Goal: Task Accomplishment & Management: Manage account settings

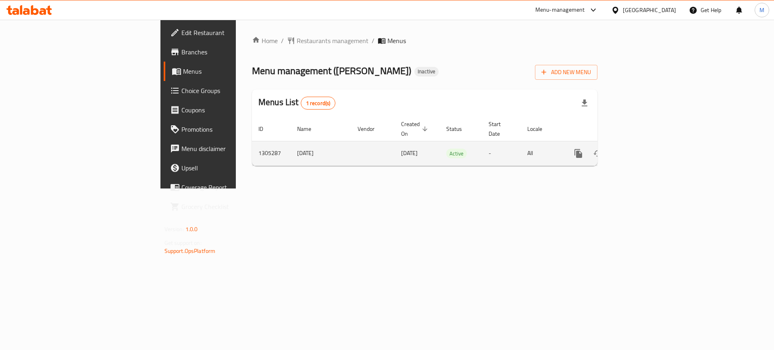
click at [646, 152] on div "enhanced table" at bounding box center [607, 153] width 77 height 19
click at [641, 149] on icon "enhanced table" at bounding box center [637, 154] width 10 height 10
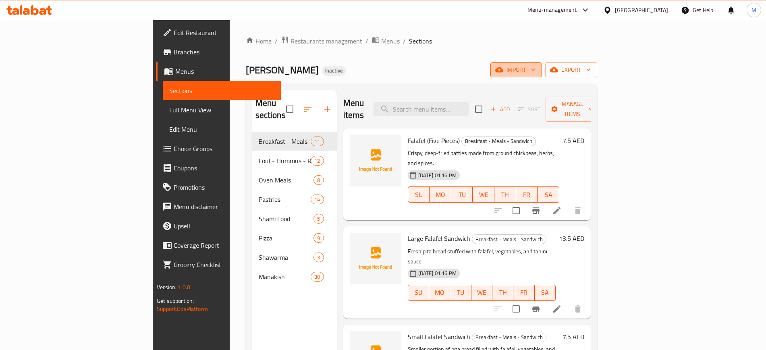
click at [542, 75] on button "import" at bounding box center [516, 69] width 52 height 15
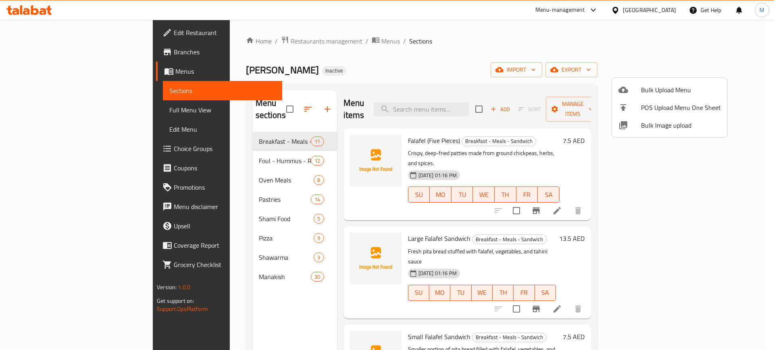
click at [634, 127] on div at bounding box center [629, 125] width 23 height 10
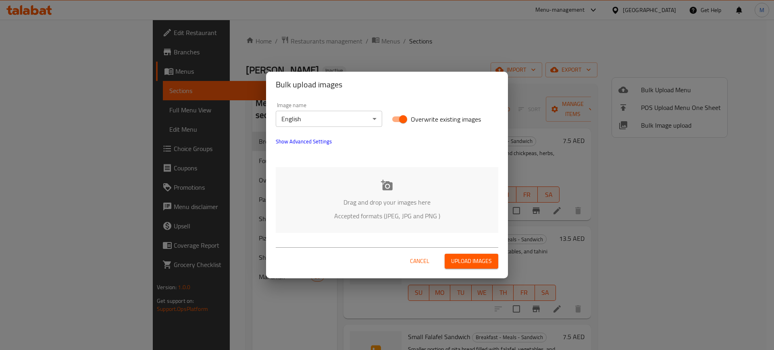
click at [327, 198] on p "Drag and drop your images here" at bounding box center [387, 202] width 198 height 10
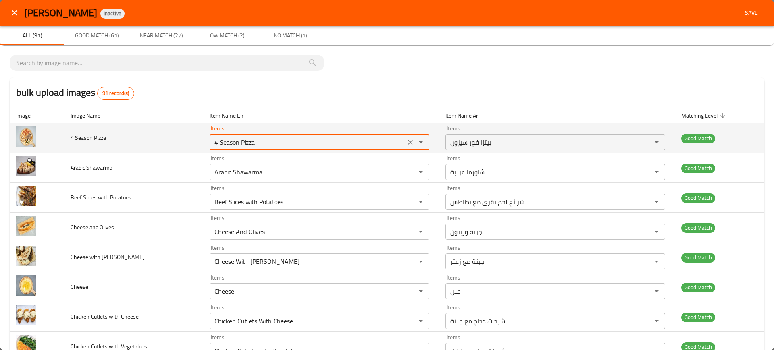
click at [270, 140] on Pizza "4 Season Pizza" at bounding box center [307, 142] width 191 height 11
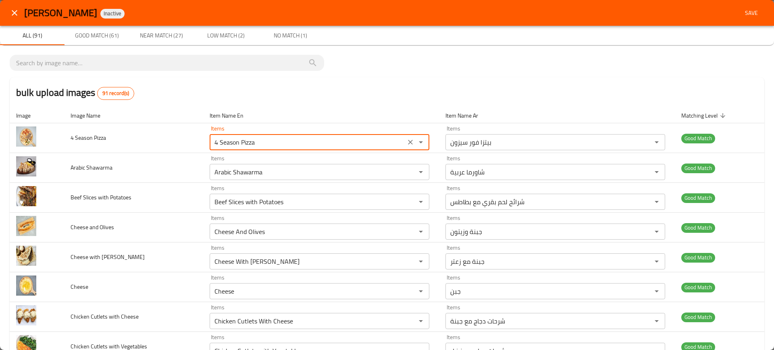
click at [752, 13] on span "Save" at bounding box center [751, 13] width 19 height 10
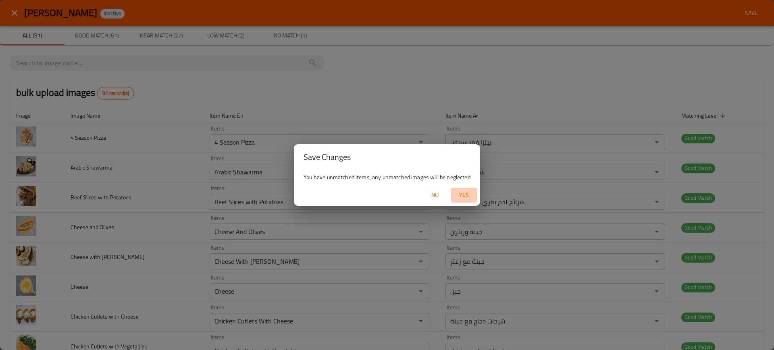
click at [459, 198] on span "Yes" at bounding box center [463, 195] width 19 height 10
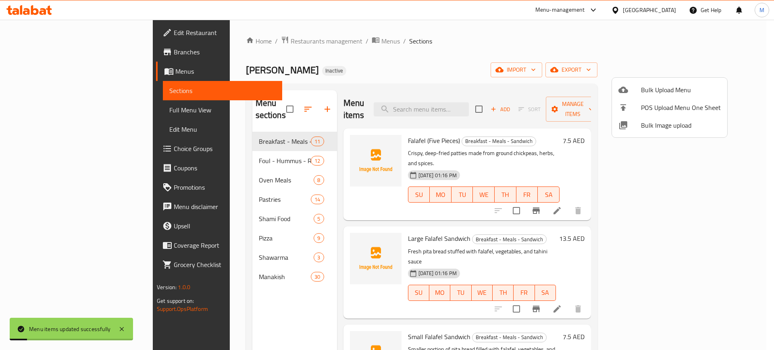
click at [499, 99] on div at bounding box center [387, 175] width 774 height 350
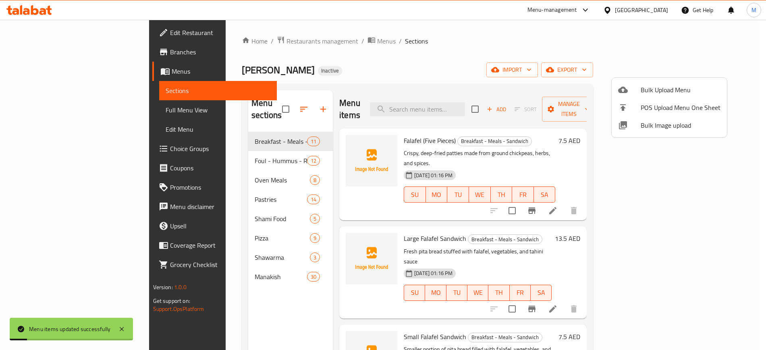
click at [465, 102] on input "search" at bounding box center [417, 109] width 95 height 14
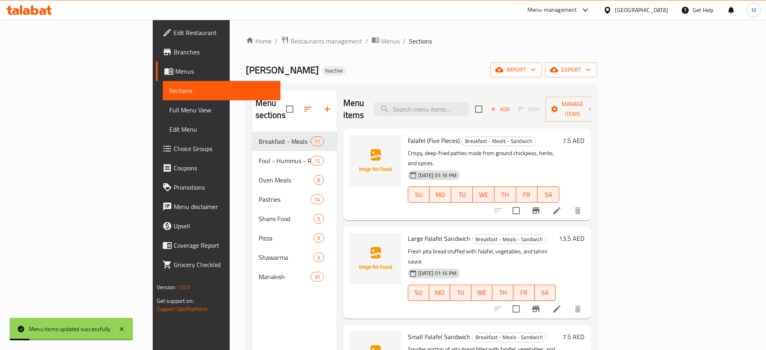
click at [469, 102] on input "search" at bounding box center [421, 109] width 95 height 14
paste input "4 Season Pizza"
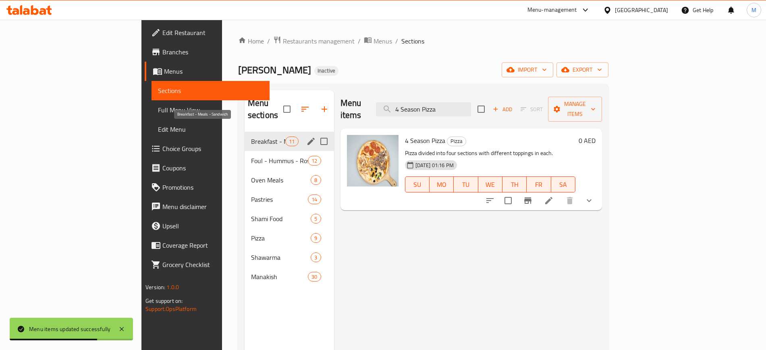
type input "4 Season Pizza"
click at [251, 137] on span "Breakfast - Meals - Sandwich" at bounding box center [268, 142] width 34 height 10
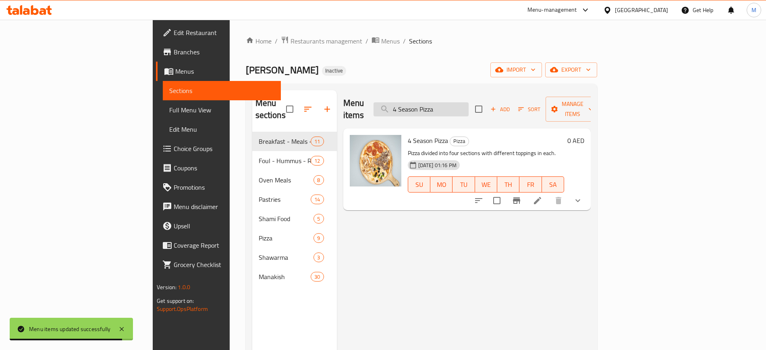
click at [469, 106] on input "4 Season Pizza" at bounding box center [421, 109] width 95 height 14
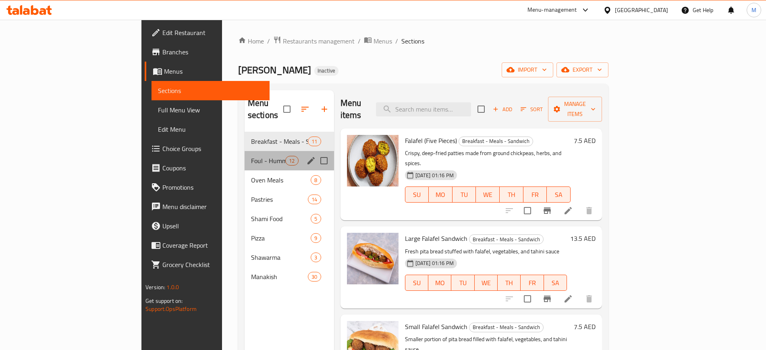
click at [245, 151] on div "Foul - Hummus - Rosary - Crumbs 12" at bounding box center [289, 160] width 89 height 19
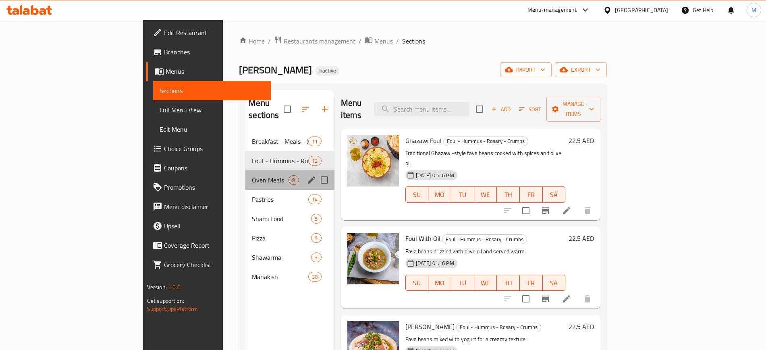
click at [245, 174] on div "Oven Meals 8" at bounding box center [289, 179] width 89 height 19
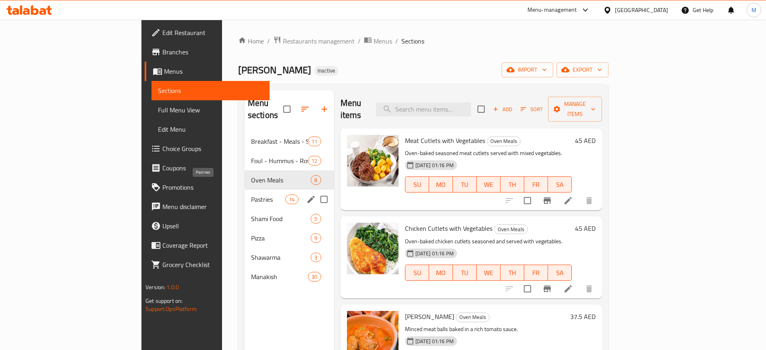
click at [251, 195] on span "Pastries" at bounding box center [268, 200] width 34 height 10
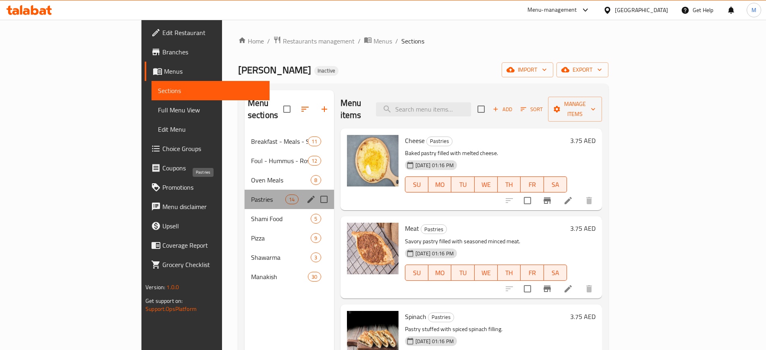
click at [251, 195] on span "Pastries" at bounding box center [268, 200] width 34 height 10
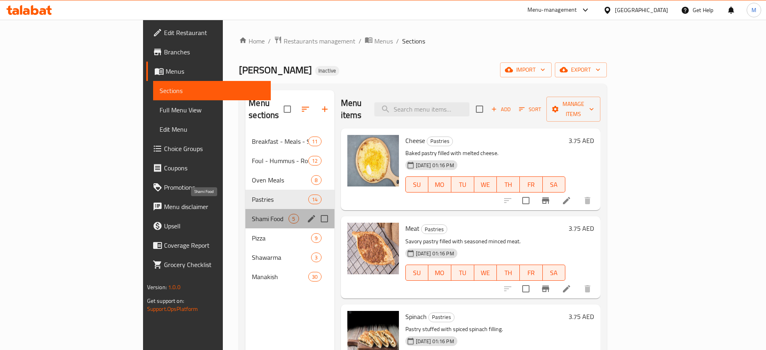
click at [252, 214] on span "Shami Food" at bounding box center [270, 219] width 37 height 10
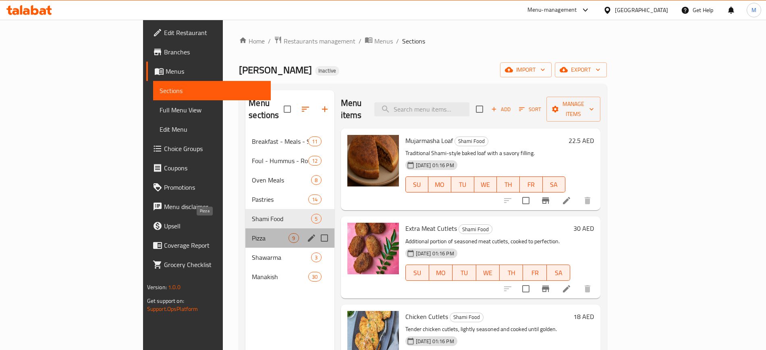
click at [252, 233] on span "Pizza" at bounding box center [270, 238] width 37 height 10
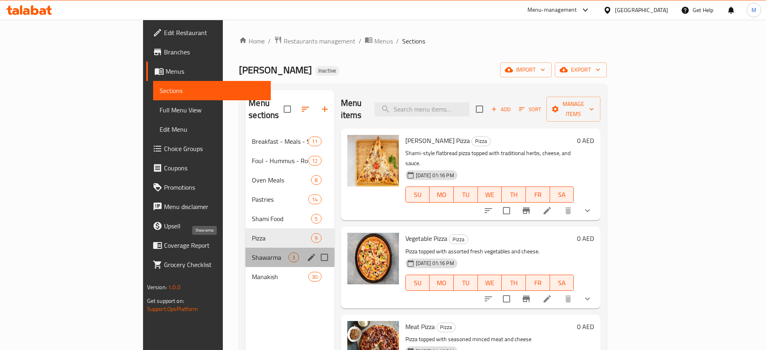
click at [252, 253] on span "Shawarma" at bounding box center [270, 258] width 37 height 10
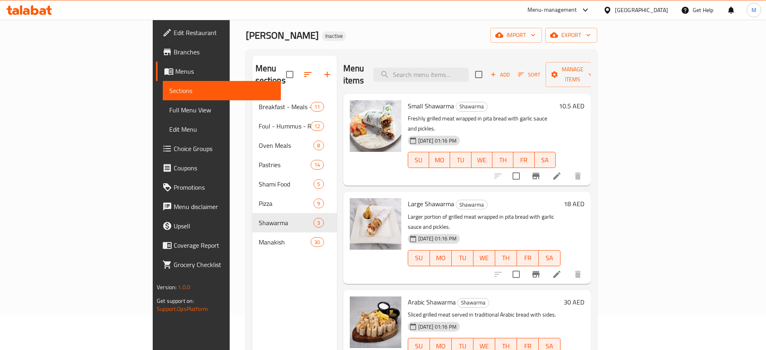
scroll to position [35, 0]
click at [592, 32] on icon "button" at bounding box center [588, 34] width 8 height 8
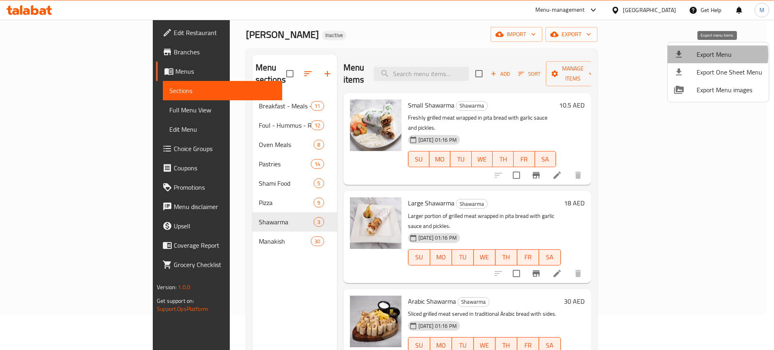
click at [714, 55] on span "Export Menu" at bounding box center [729, 55] width 66 height 10
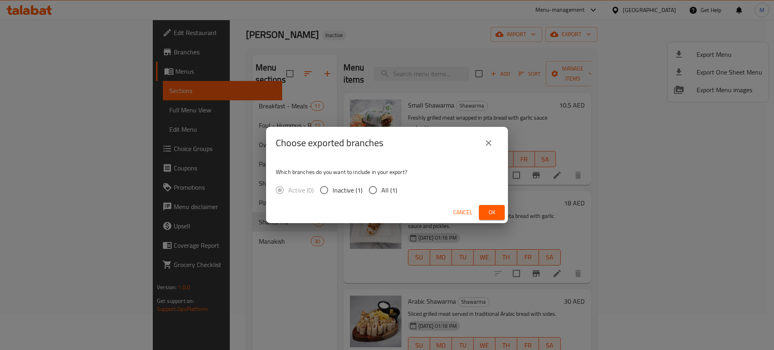
click at [386, 187] on span "All (1)" at bounding box center [389, 190] width 16 height 10
click at [381, 187] on input "All (1)" at bounding box center [372, 190] width 17 height 17
radio input "true"
click at [483, 214] on button "Ok" at bounding box center [492, 212] width 26 height 15
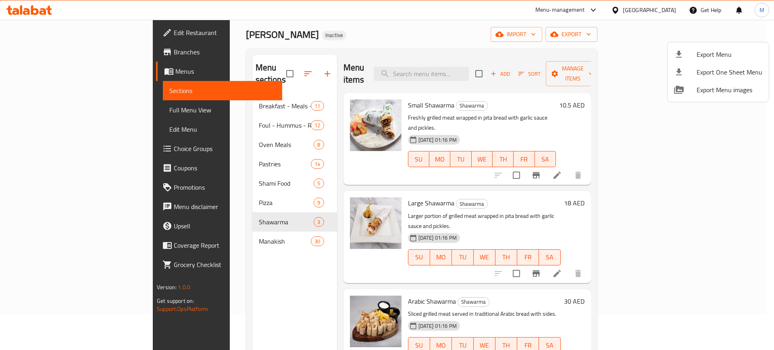
click at [70, 30] on div at bounding box center [387, 175] width 774 height 350
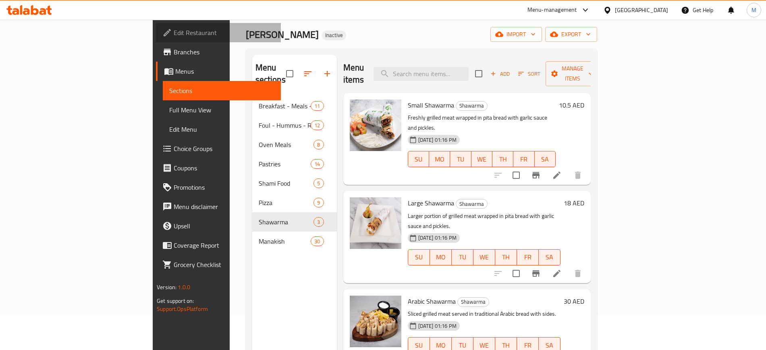
click at [174, 30] on span "Edit Restaurant" at bounding box center [224, 33] width 100 height 10
